Goal: Task Accomplishment & Management: Manage account settings

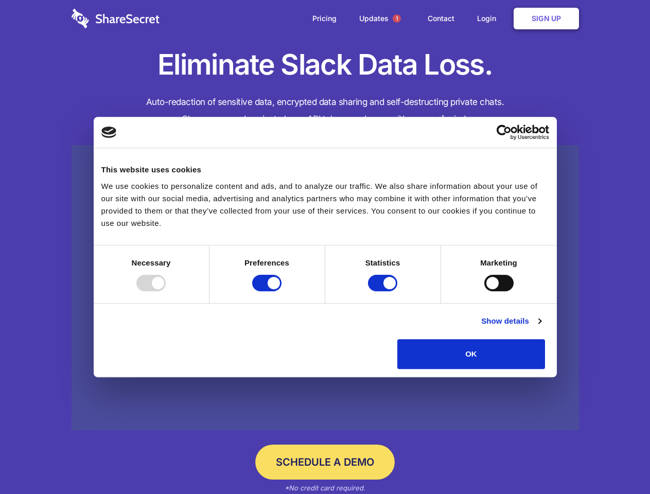
click at [166, 291] on div at bounding box center [150, 283] width 29 height 16
click at [282, 291] on input "Preferences" at bounding box center [266, 283] width 29 height 16
checkbox input "false"
click at [384, 291] on input "Statistics" at bounding box center [382, 283] width 29 height 16
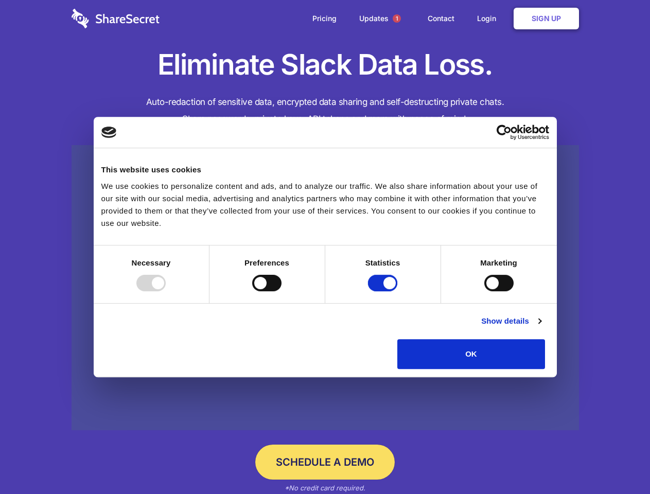
checkbox input "false"
click at [484, 291] on input "Marketing" at bounding box center [498, 283] width 29 height 16
checkbox input "true"
click at [541, 327] on link "Show details" at bounding box center [511, 321] width 60 height 12
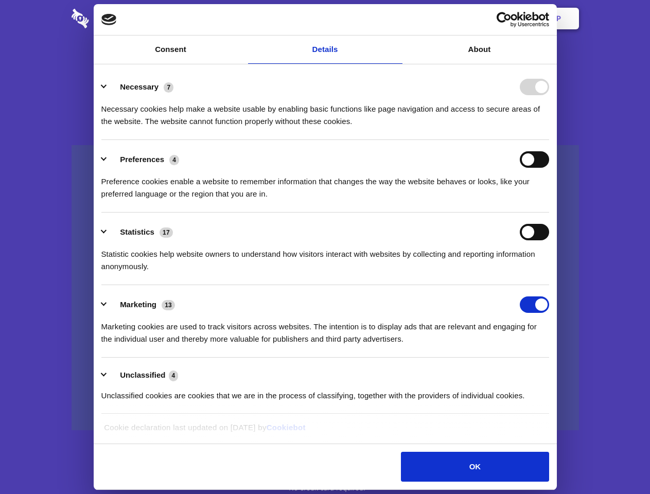
click at [549, 140] on li "Necessary 7 Necessary cookies help make a website usable by enabling basic func…" at bounding box center [325, 103] width 448 height 73
